Goal: Go to known website: Access a specific website the user already knows

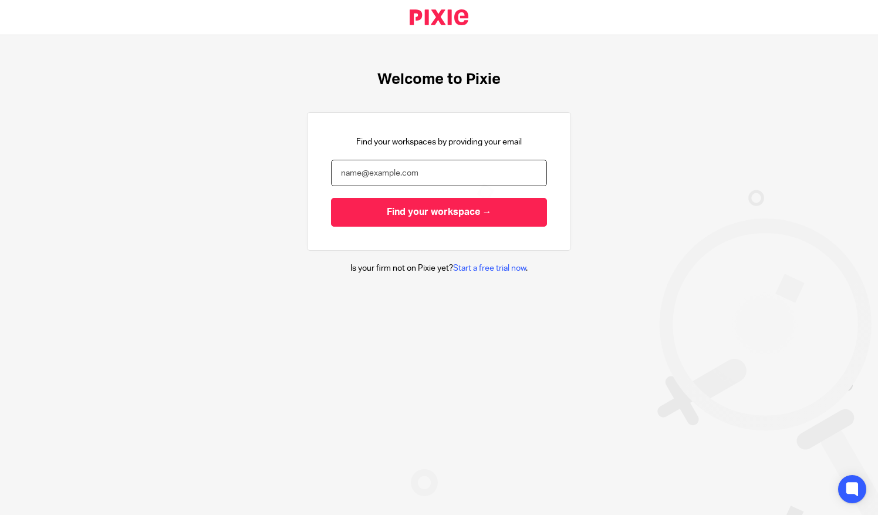
click at [331, 160] on input "email" at bounding box center [439, 173] width 216 height 26
type input "[PERSON_NAME][EMAIL_ADDRESS][DOMAIN_NAME]"
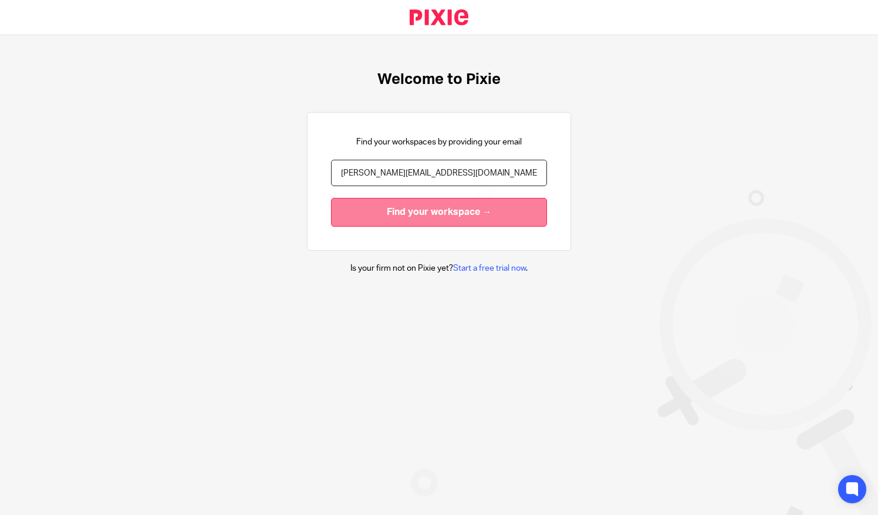
click at [331, 198] on input "Find your workspace →" at bounding box center [439, 212] width 216 height 29
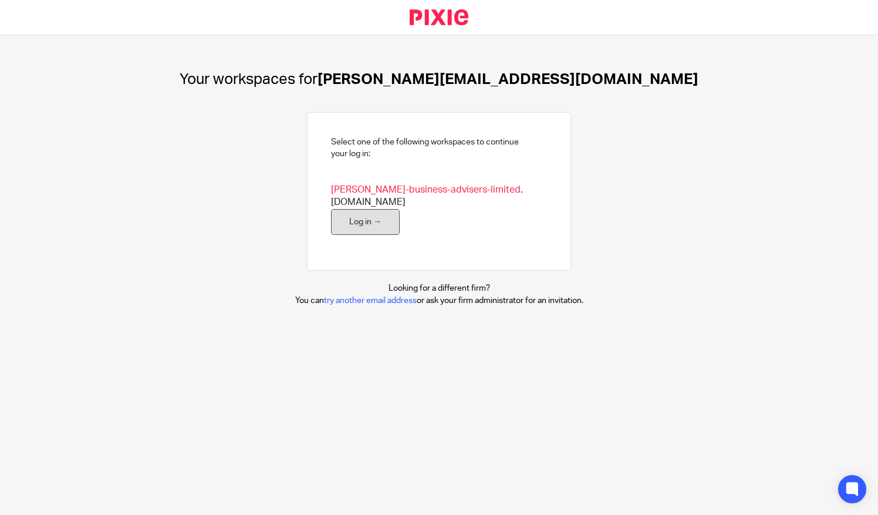
click at [347, 209] on link "Log in →" at bounding box center [365, 222] width 69 height 26
